Goal: Navigation & Orientation: Find specific page/section

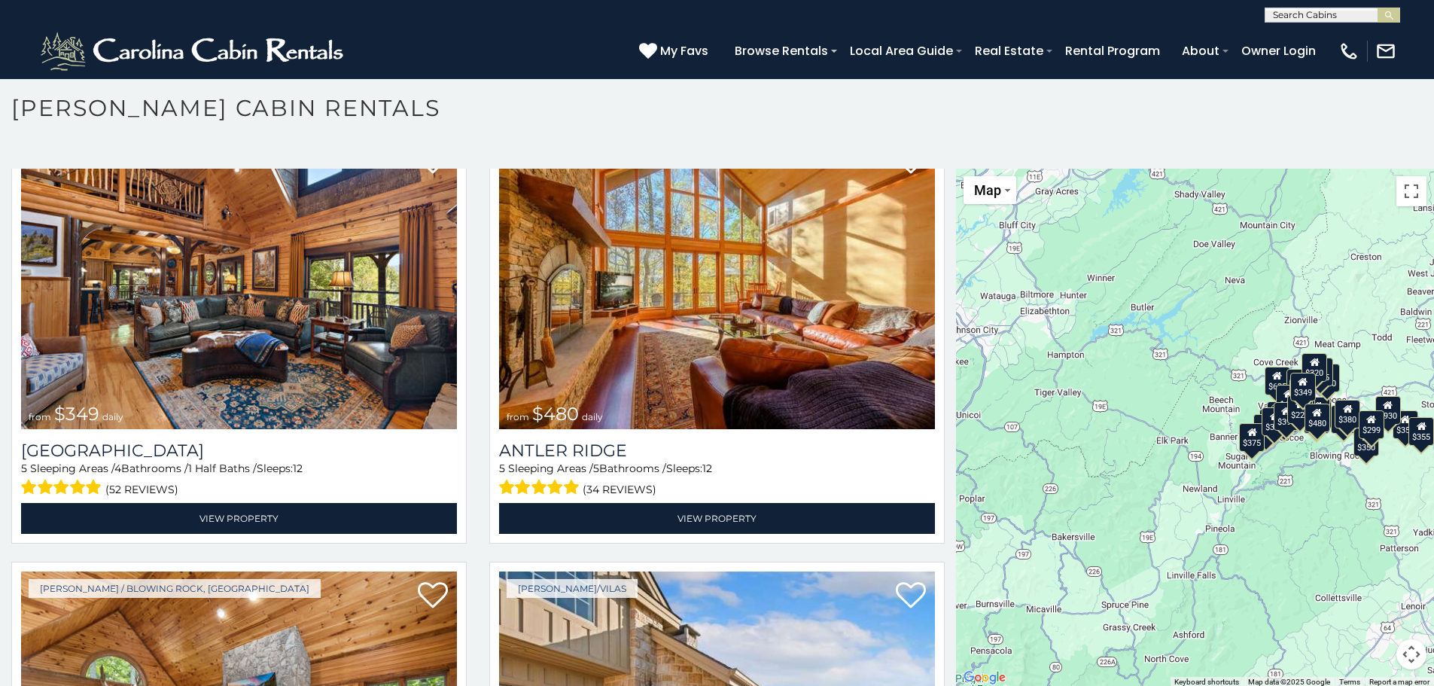
scroll to position [8, 0]
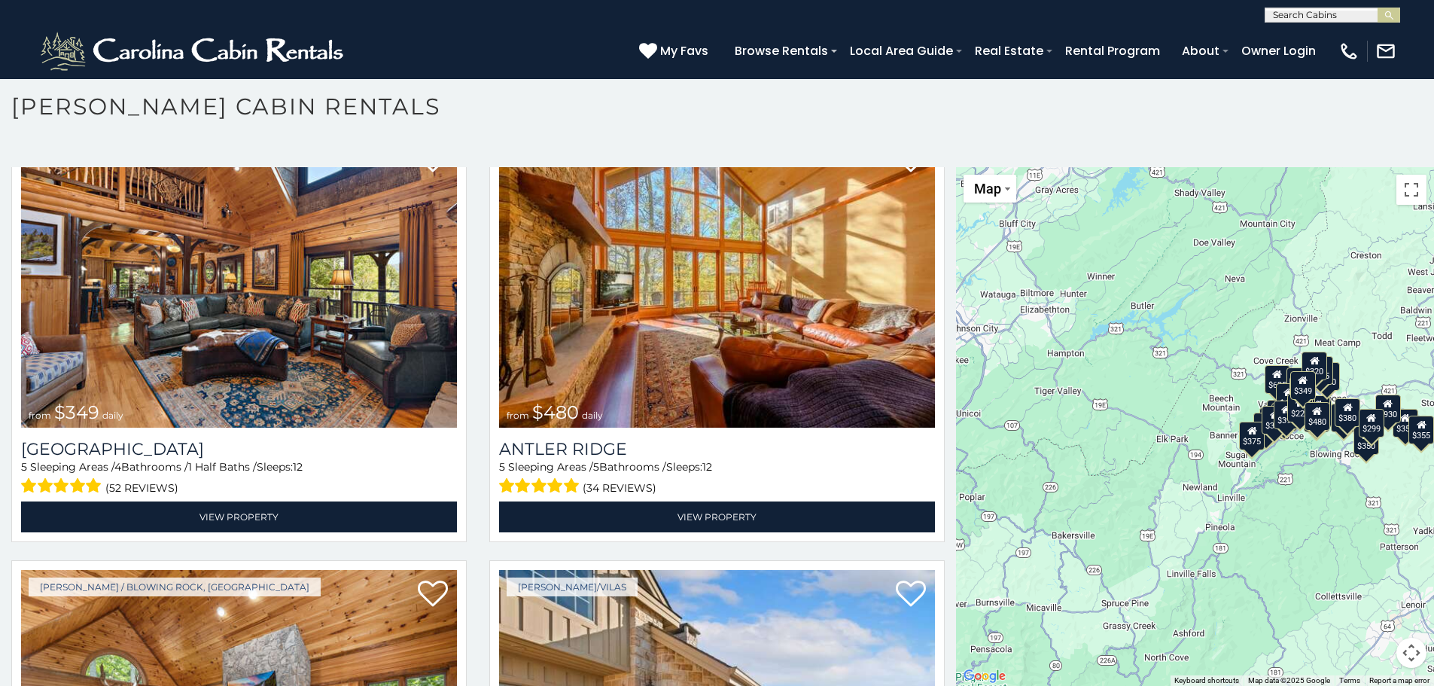
click at [1401, 645] on button "Map camera controls" at bounding box center [1411, 652] width 30 height 30
click at [1321, 646] on button "Move down" at bounding box center [1336, 652] width 30 height 30
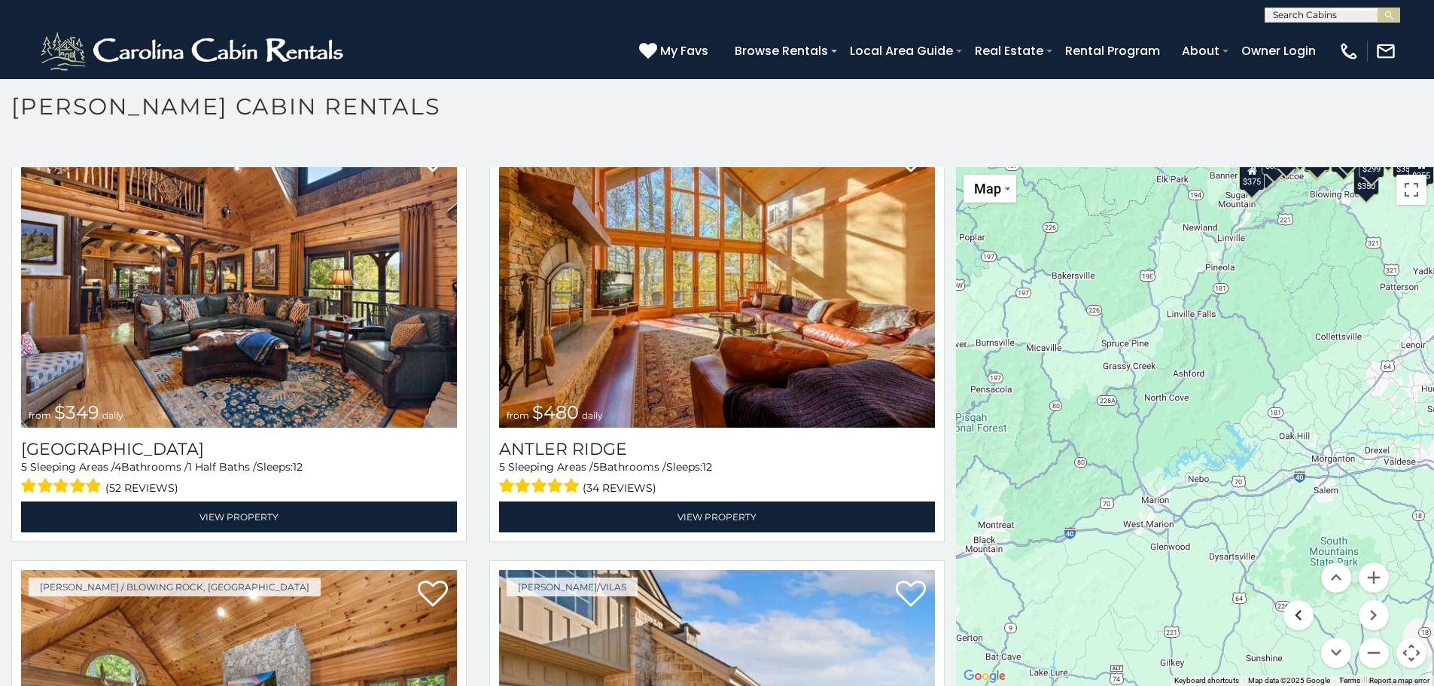
click at [1290, 619] on button "Move left" at bounding box center [1298, 615] width 30 height 30
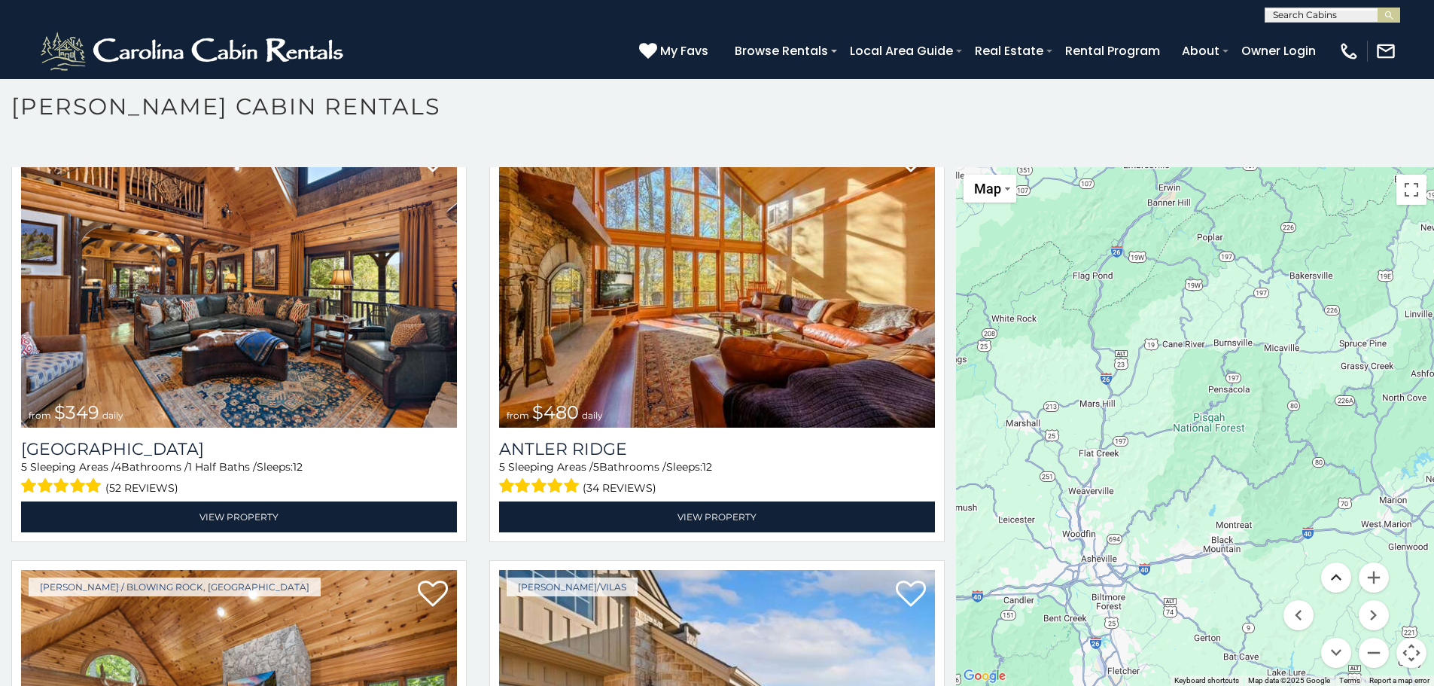
click at [1321, 578] on button "Move up" at bounding box center [1336, 577] width 30 height 30
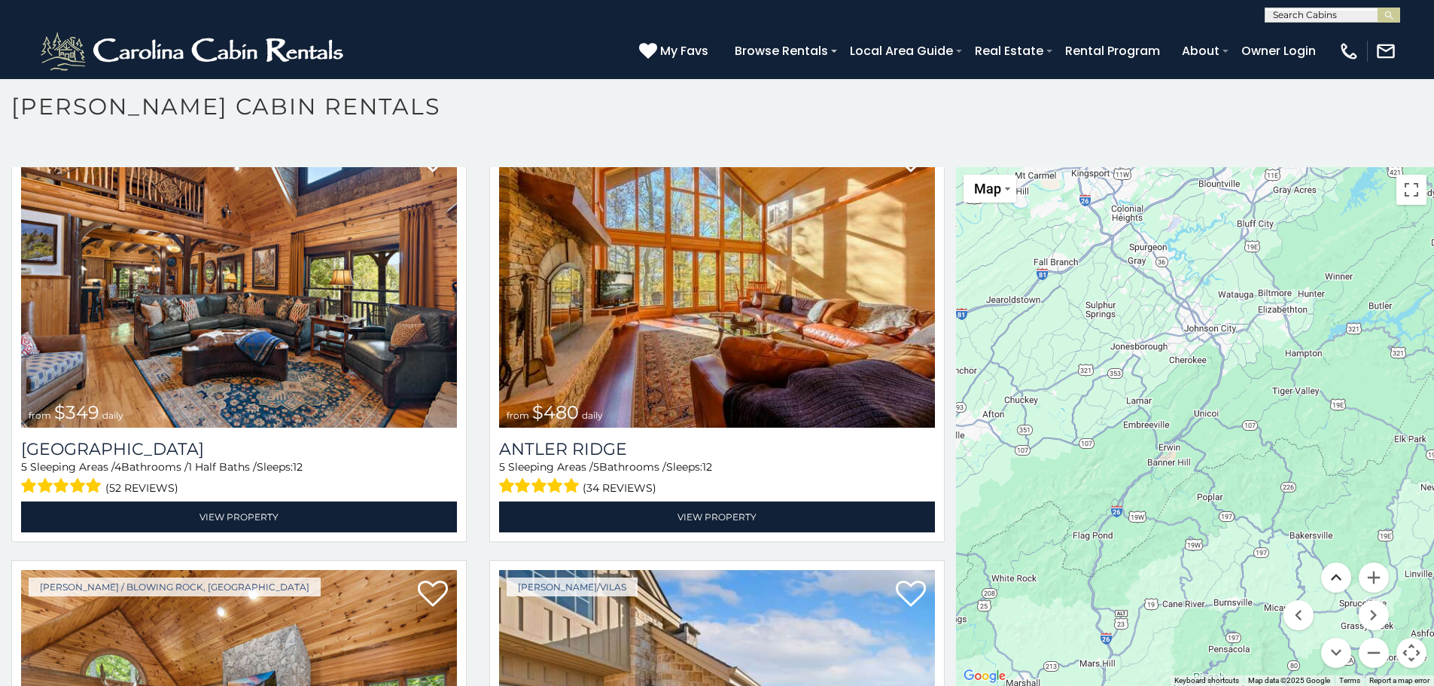
click at [1321, 578] on button "Move up" at bounding box center [1336, 577] width 30 height 30
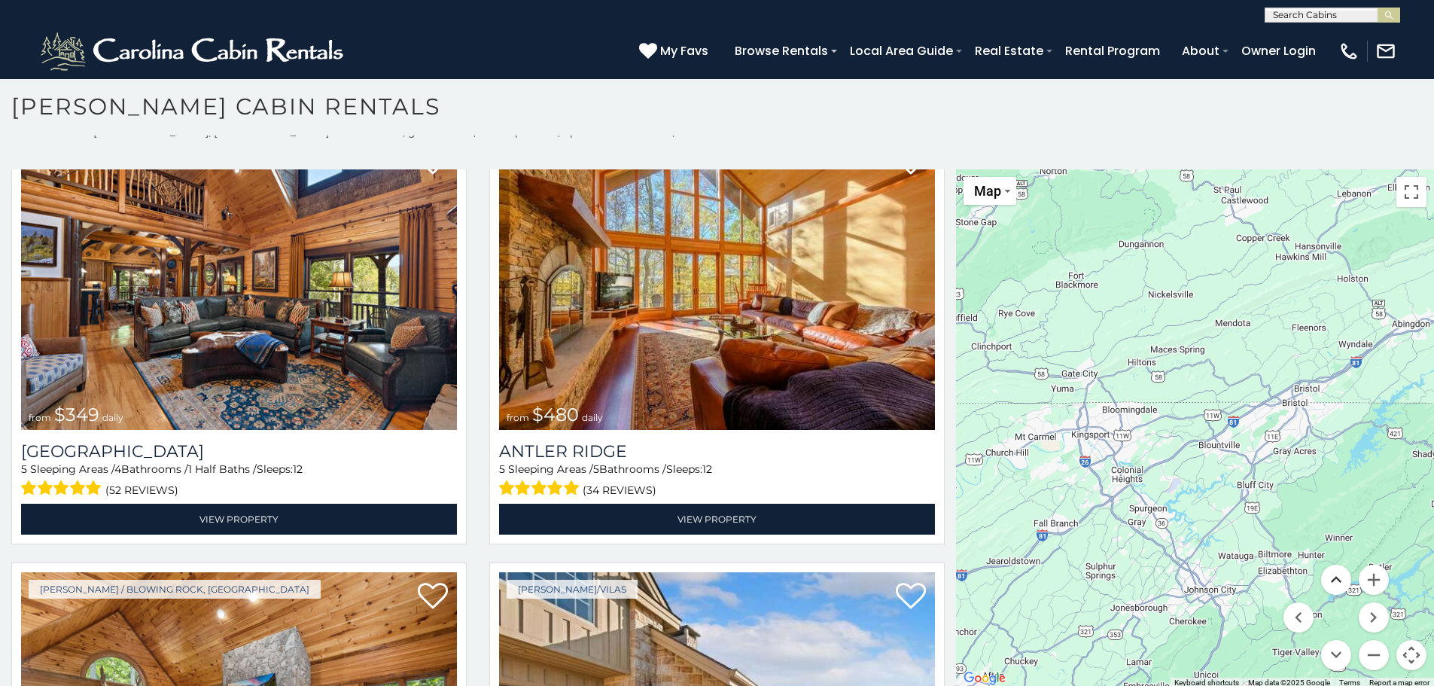
scroll to position [14, 0]
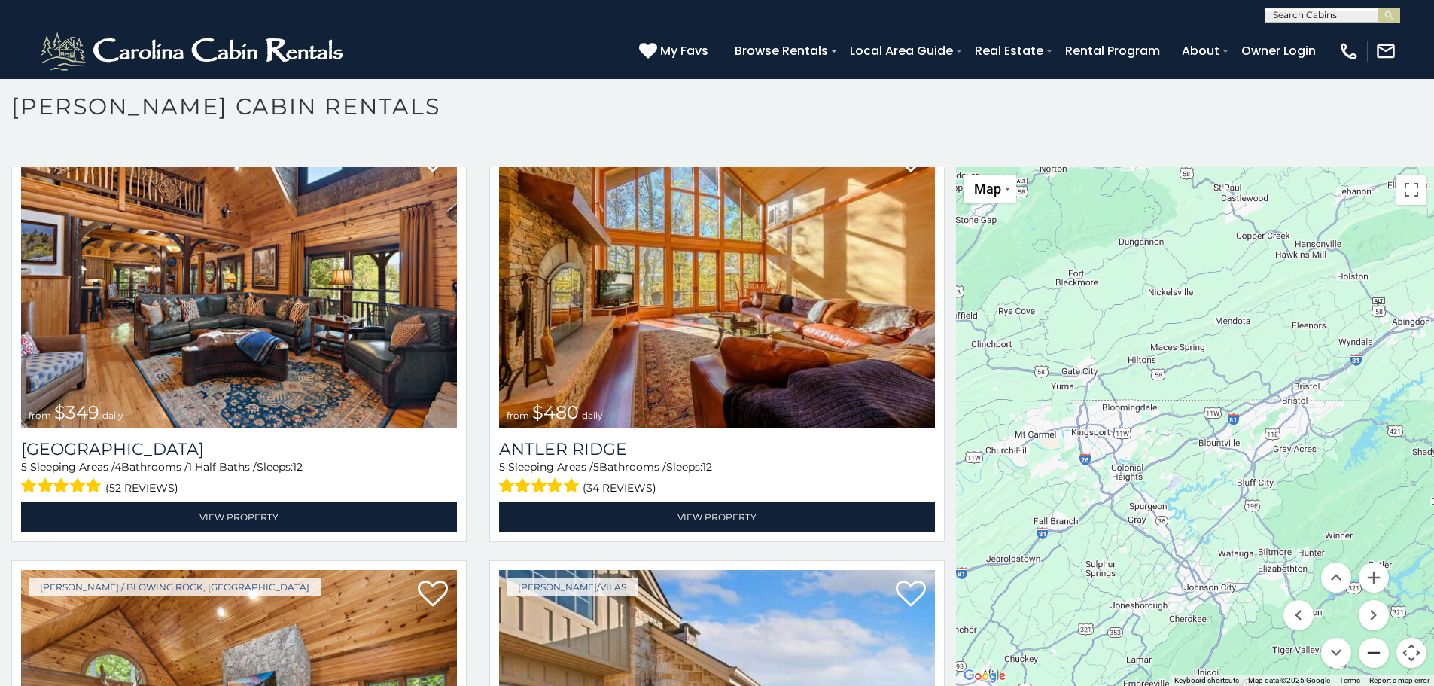
click at [1366, 654] on button "Zoom out" at bounding box center [1373, 652] width 30 height 30
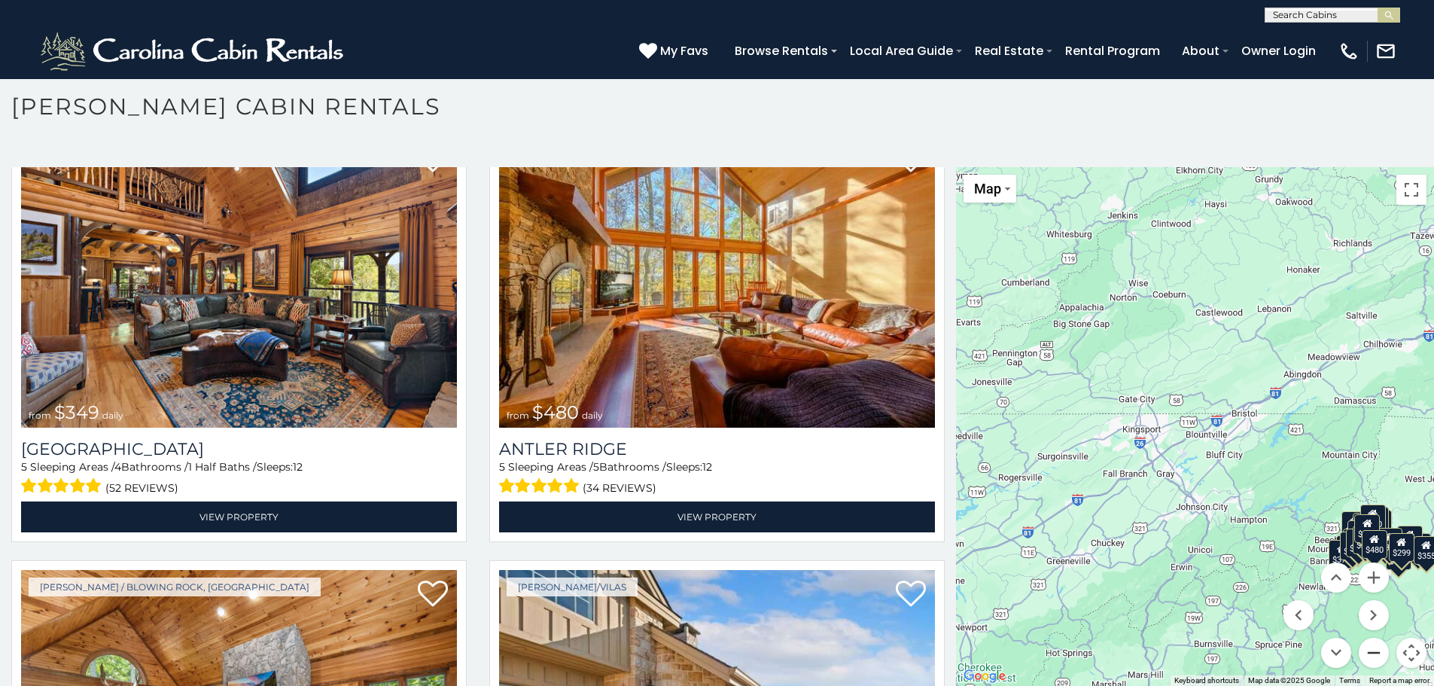
click at [1366, 654] on button "Zoom out" at bounding box center [1373, 652] width 30 height 30
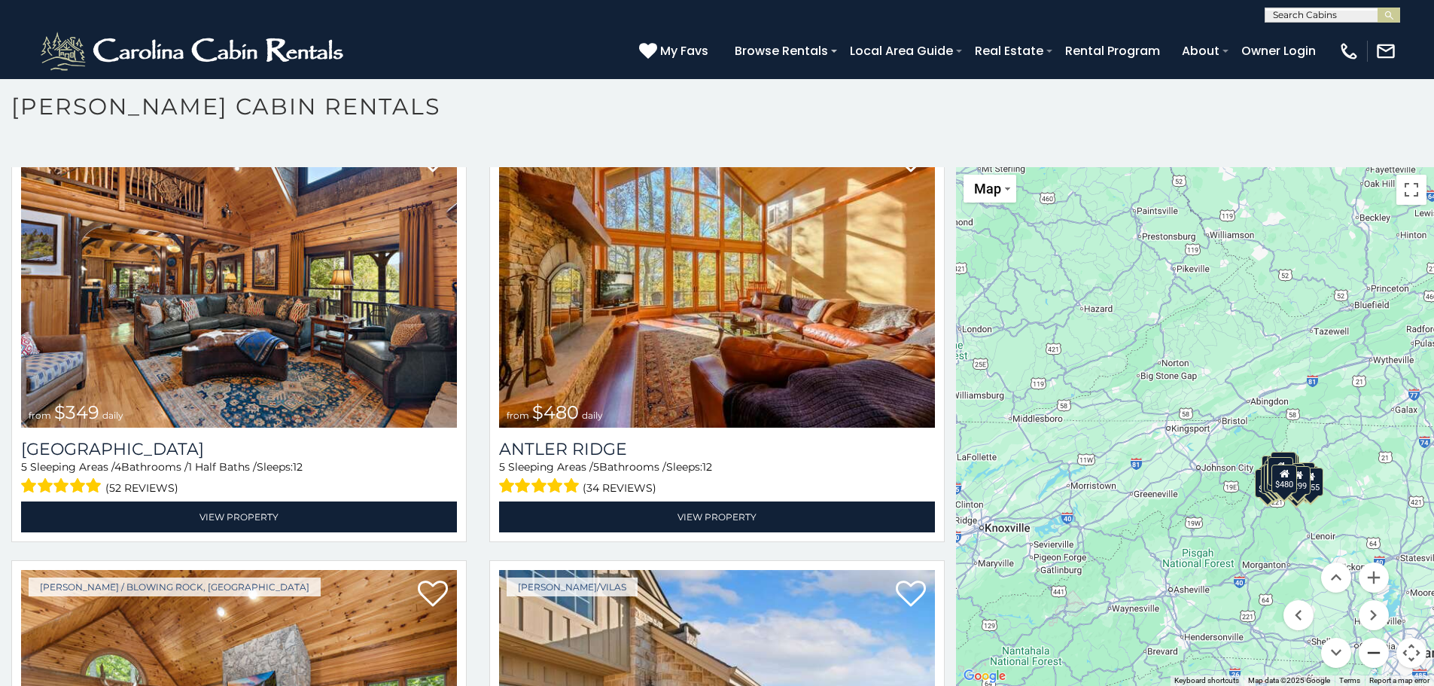
click at [1366, 654] on button "Zoom out" at bounding box center [1373, 652] width 30 height 30
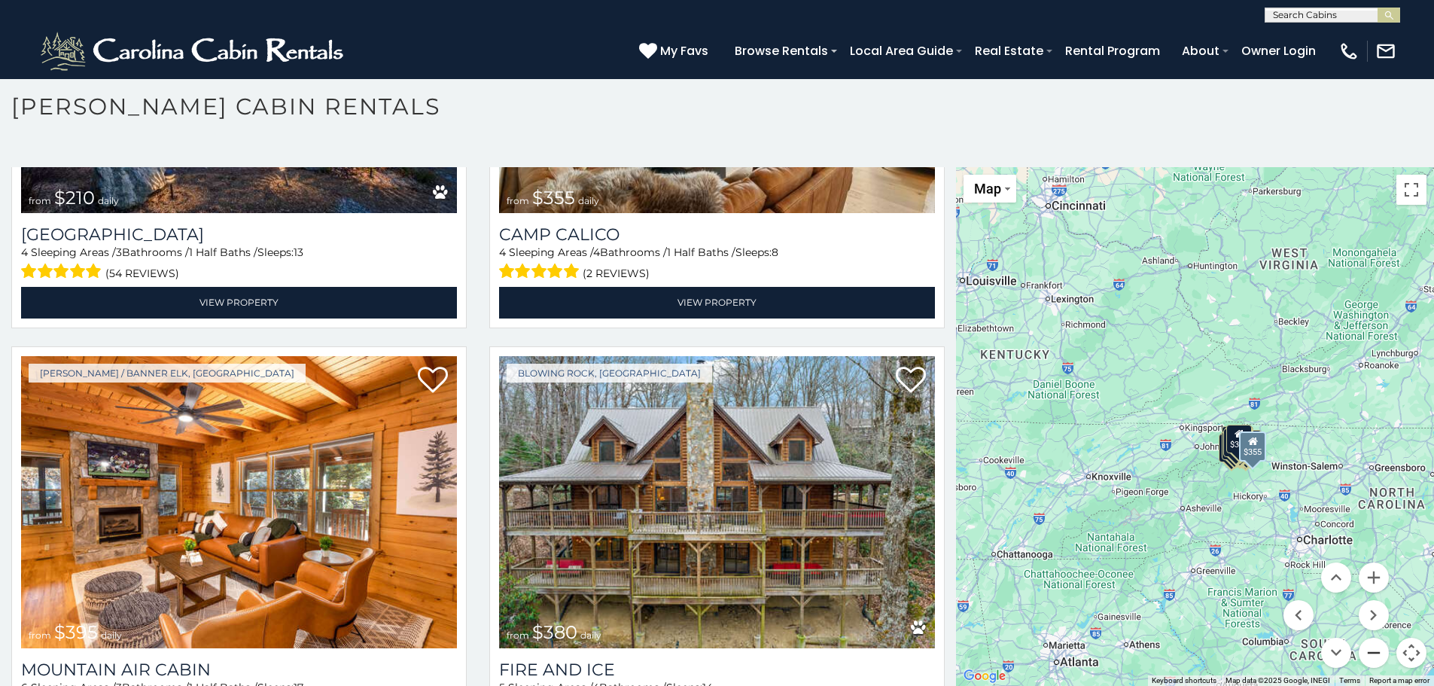
scroll to position [5569, 0]
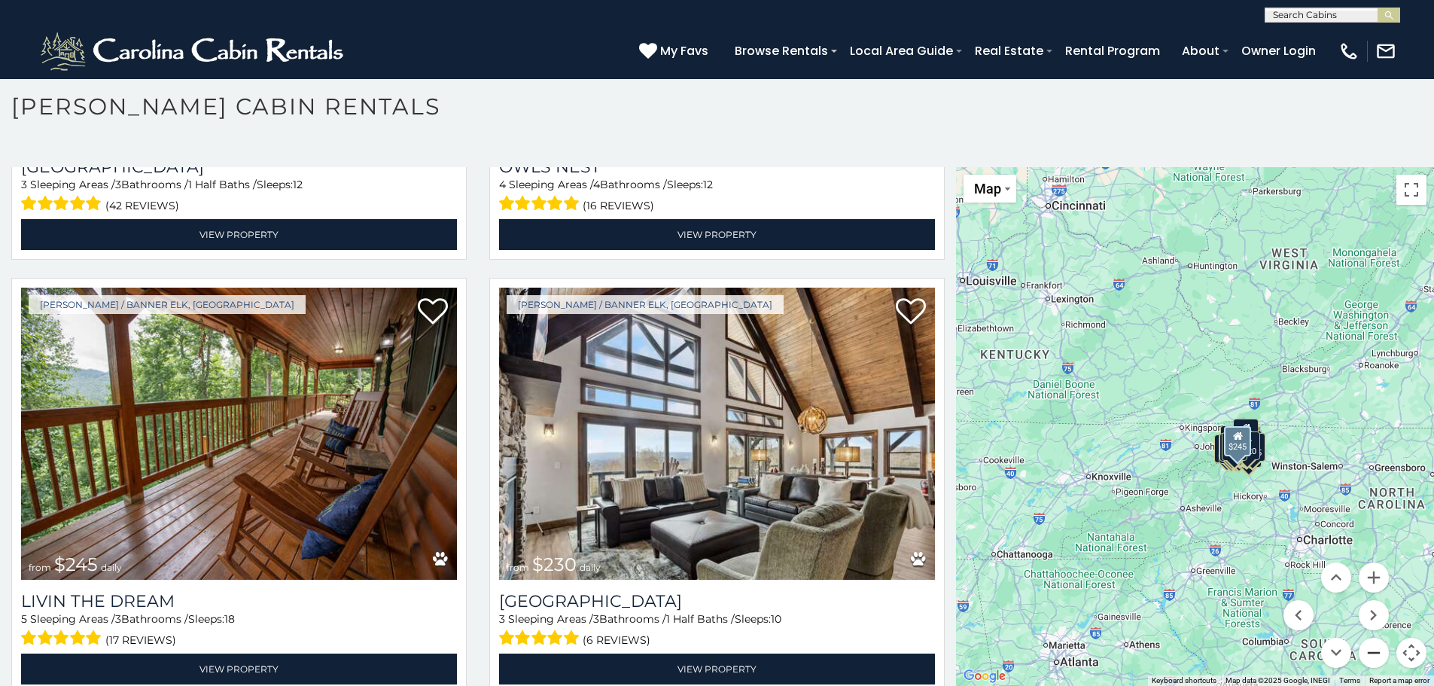
scroll to position [9956, 0]
